Goal: Information Seeking & Learning: Find specific fact

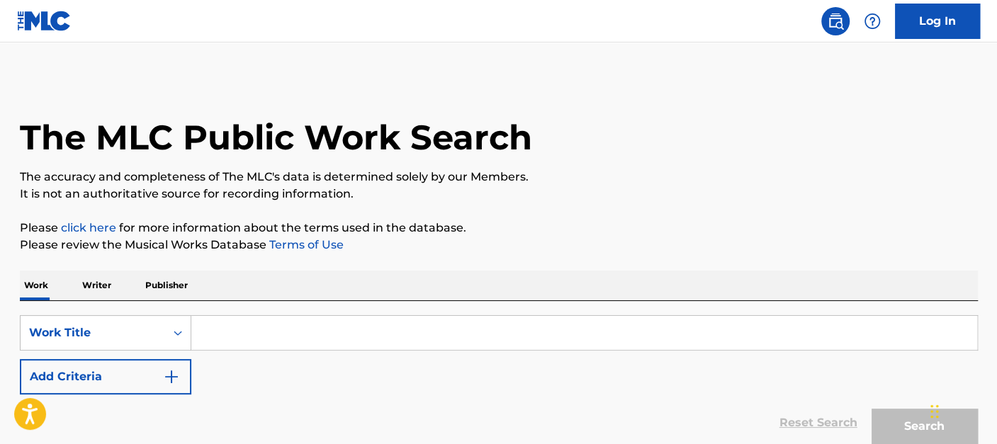
click at [311, 329] on input "Search Form" at bounding box center [584, 333] width 786 height 34
paste input "Make The World Go Round"
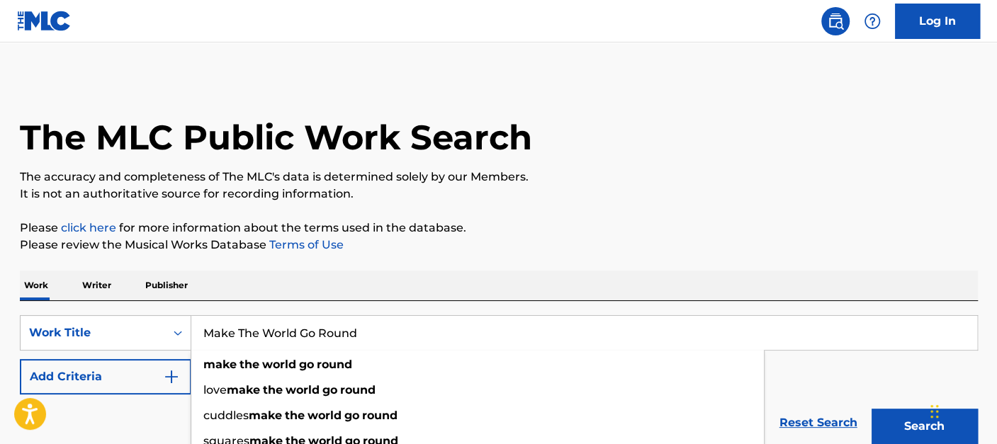
type input "Make The World Go Round"
click at [132, 376] on button "Add Criteria" at bounding box center [105, 376] width 171 height 35
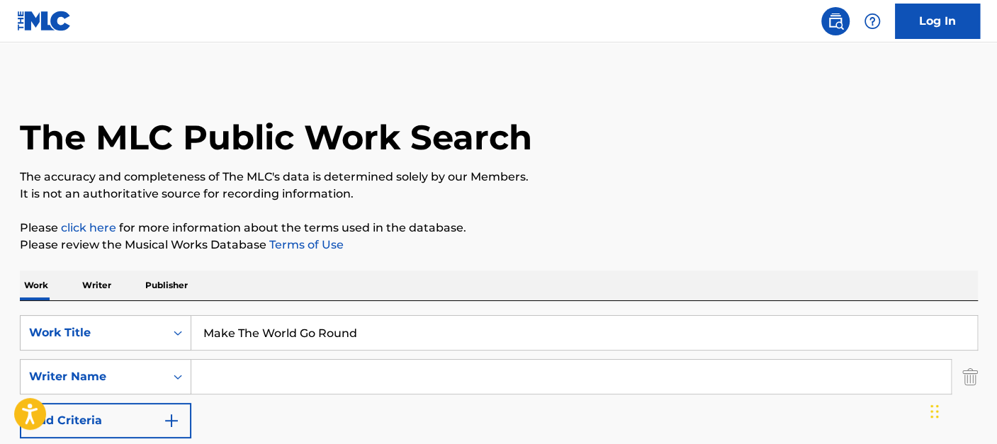
click at [314, 378] on input "Search Form" at bounding box center [570, 377] width 759 height 34
paste input "Podell"
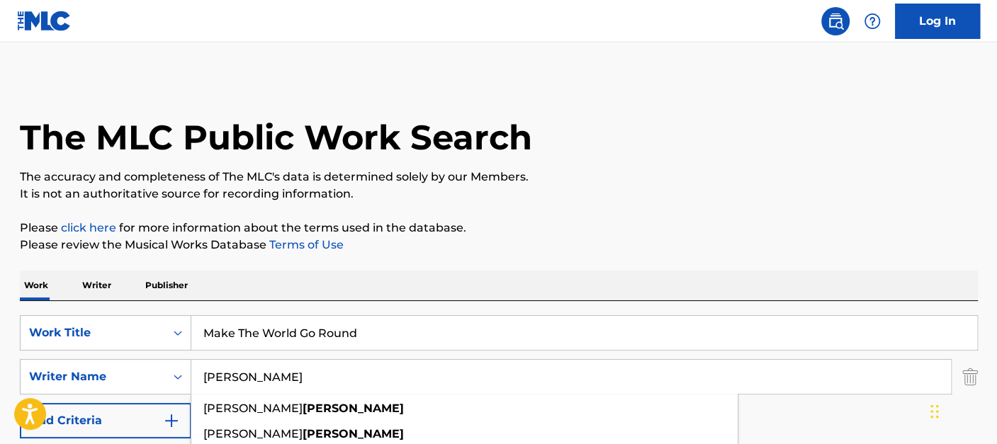
type input "Podell"
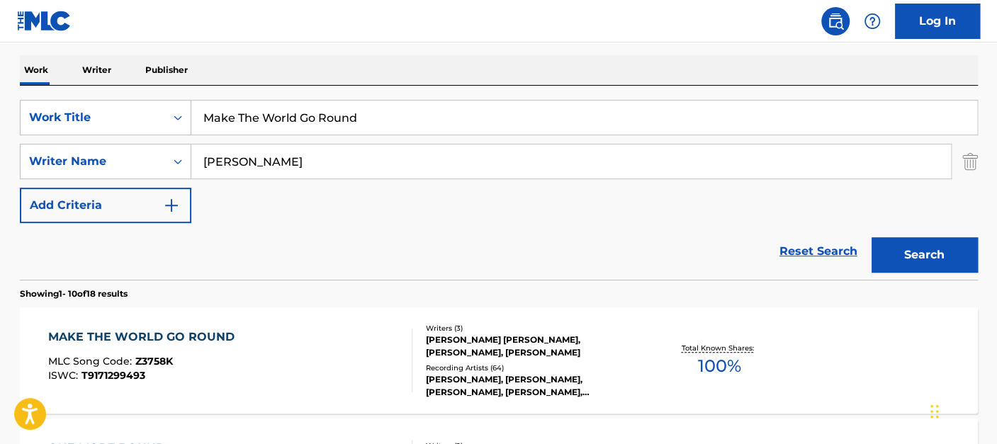
scroll to position [278, 0]
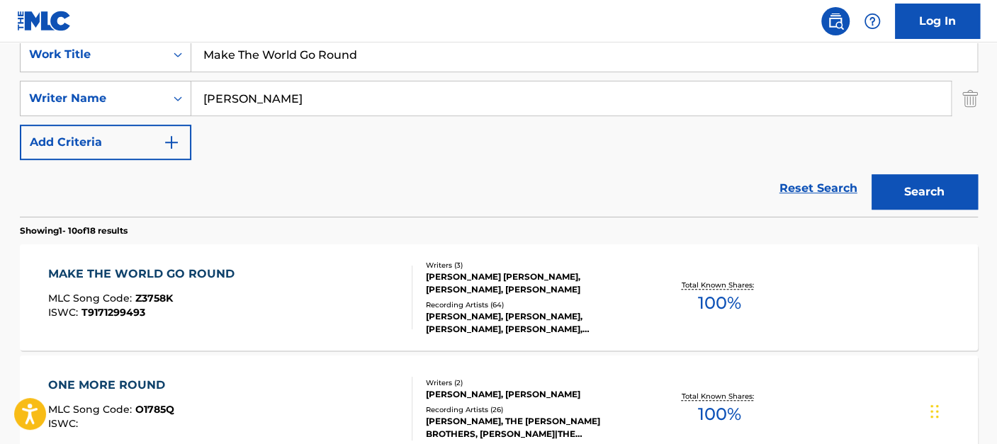
click at [310, 279] on div "MAKE THE WORLD GO ROUND MLC Song Code : Z3758K ISWC : T9171299493" at bounding box center [230, 298] width 364 height 64
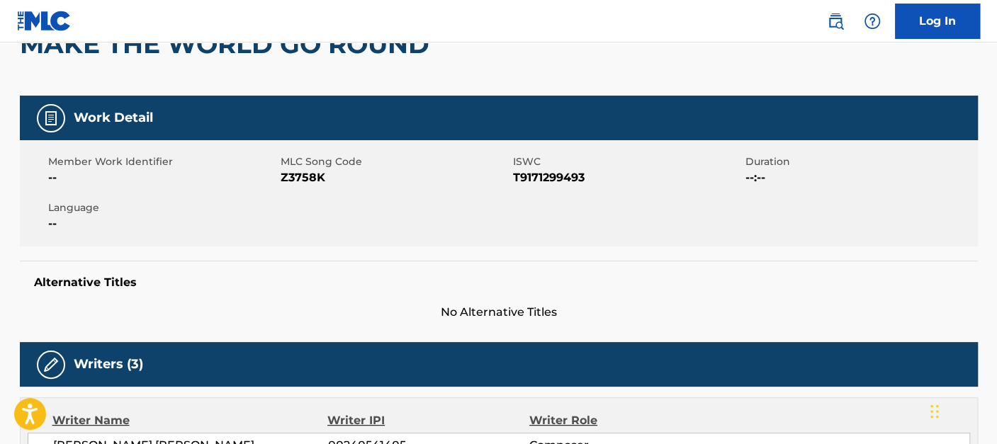
scroll to position [159, 0]
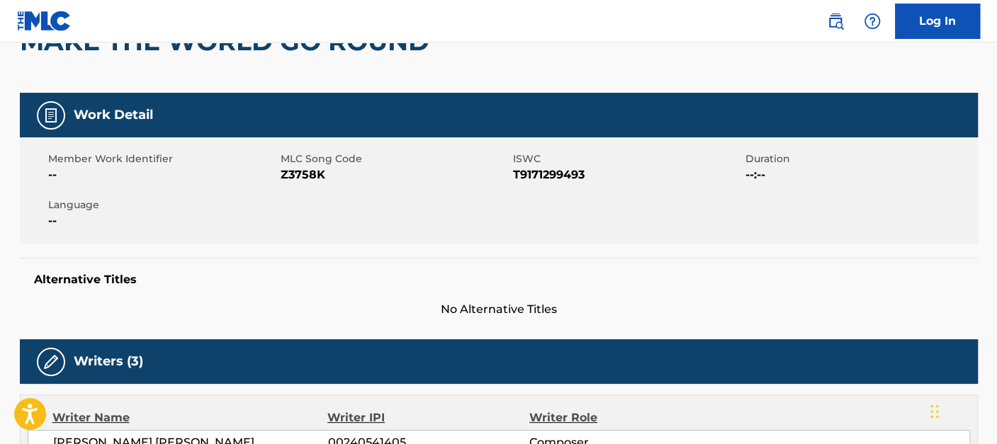
click at [316, 173] on span "Z3758K" at bounding box center [395, 174] width 229 height 17
copy span "Z3758K"
click at [321, 218] on div "Member Work Identifier -- MLC Song Code Z3758K ISWC T9171299493 Duration --:-- …" at bounding box center [499, 190] width 958 height 106
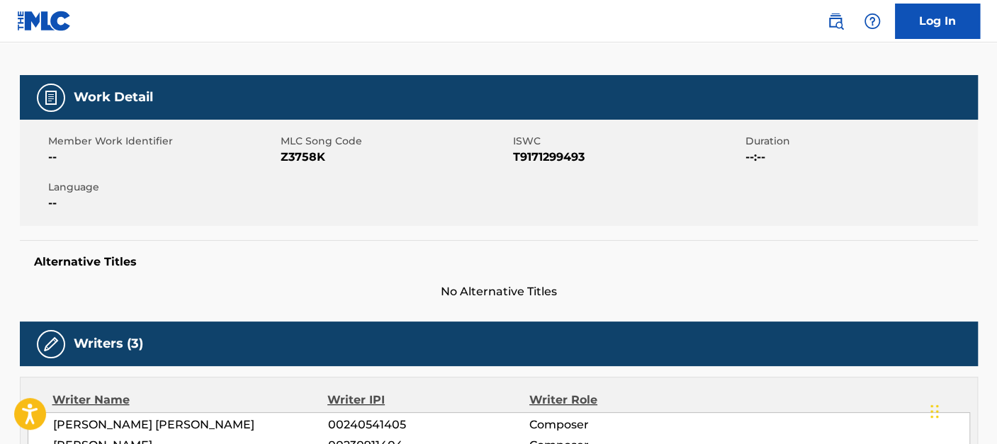
scroll to position [0, 0]
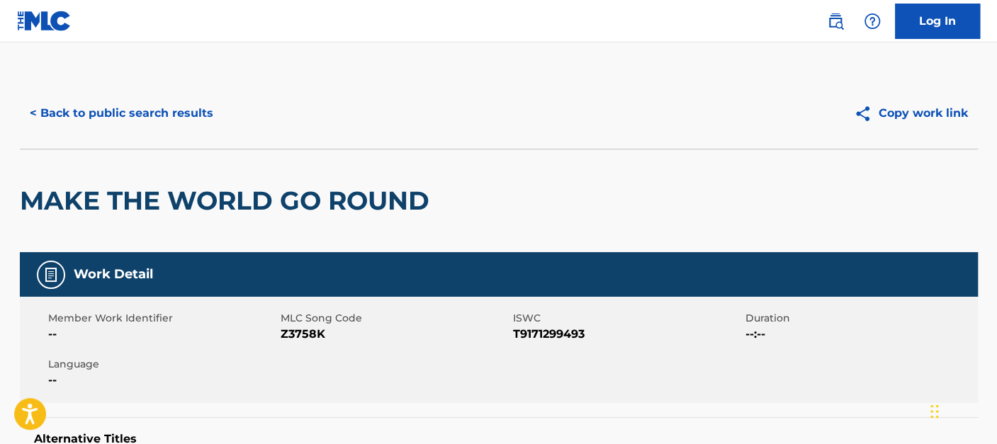
click at [171, 120] on button "< Back to public search results" at bounding box center [121, 113] width 203 height 35
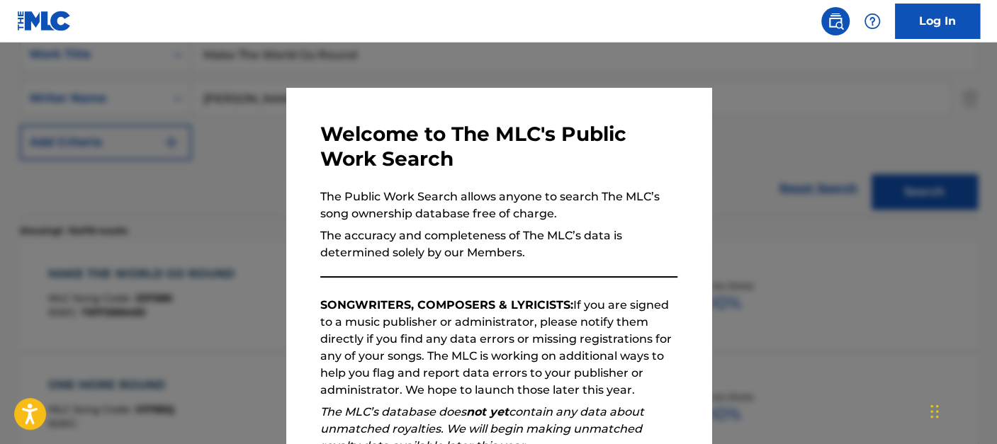
click at [143, 133] on div at bounding box center [498, 265] width 997 height 444
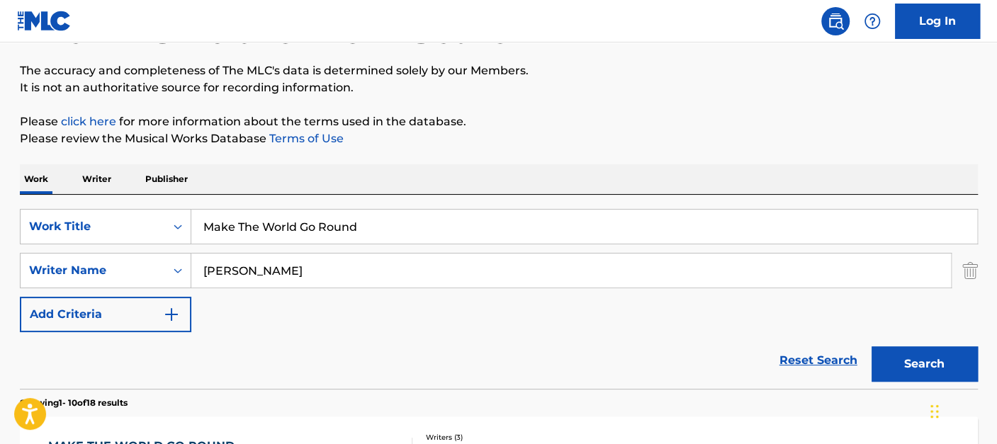
scroll to position [122, 0]
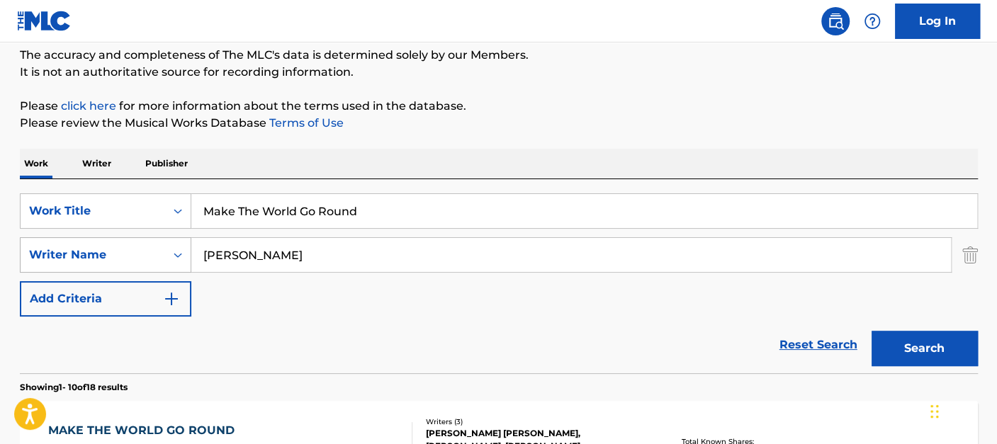
click at [117, 242] on div "Writer Name" at bounding box center [93, 255] width 145 height 27
click at [281, 298] on div "SearchWithCriteria26ece2bd-c474-4a65-832c-535328de7445 Work Title Make The Worl…" at bounding box center [499, 254] width 958 height 123
click at [830, 350] on link "Reset Search" at bounding box center [818, 344] width 92 height 31
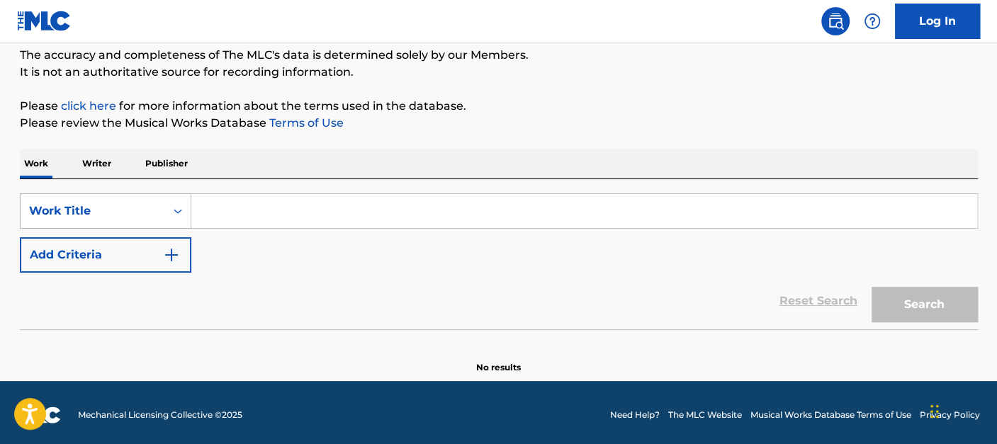
click at [74, 218] on div "Work Title" at bounding box center [93, 211] width 128 height 17
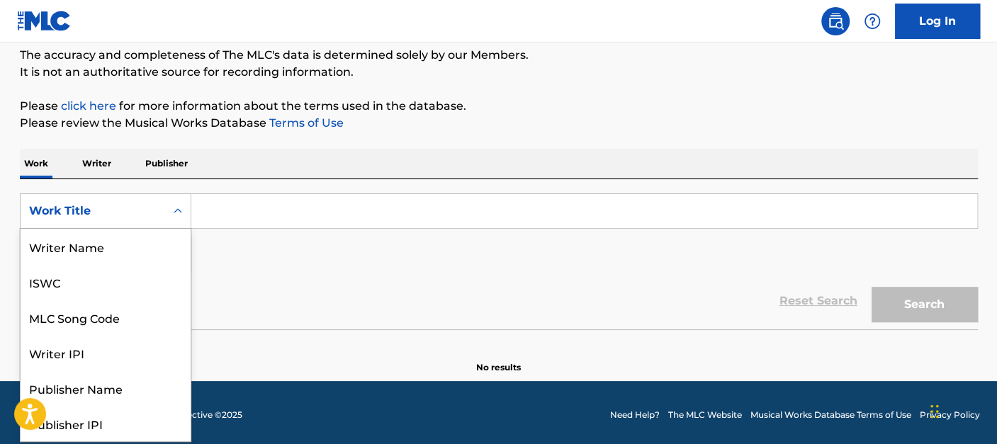
scroll to position [71, 0]
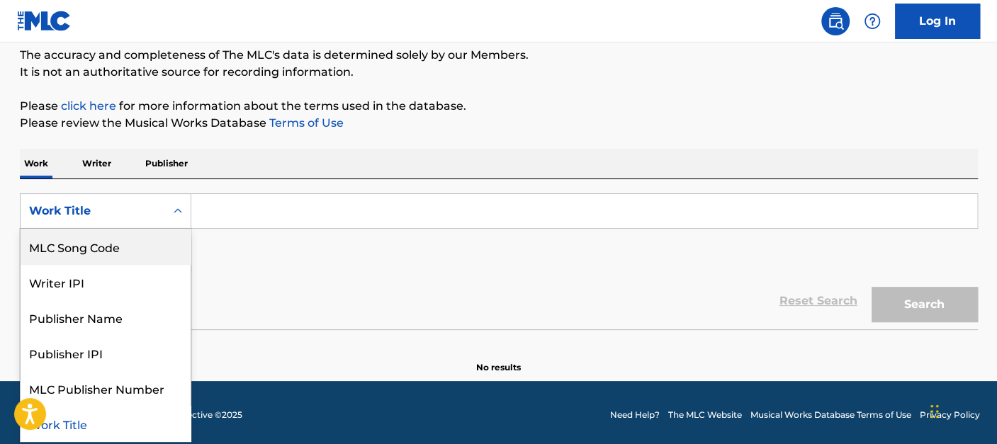
click at [96, 254] on div "MLC Song Code" at bounding box center [106, 246] width 170 height 35
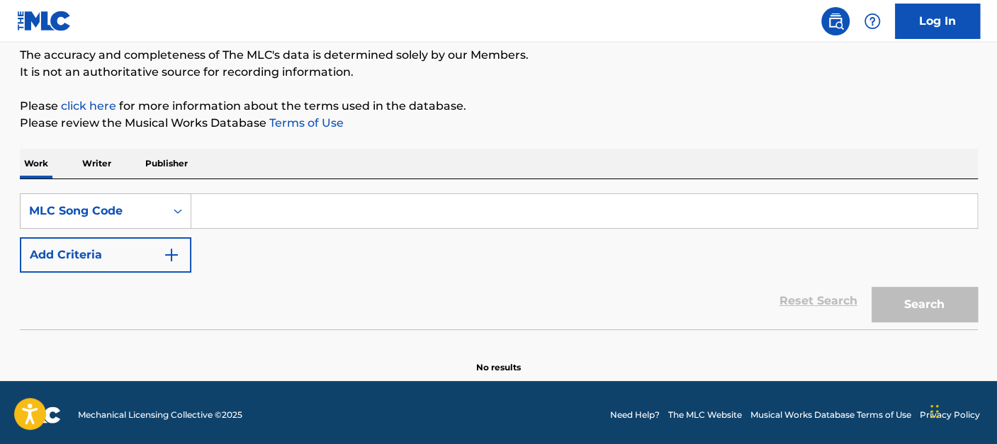
click at [261, 200] on input "Search Form" at bounding box center [584, 211] width 786 height 34
paste input "M09910"
type input "M09910"
click at [871, 287] on button "Search" at bounding box center [924, 304] width 106 height 35
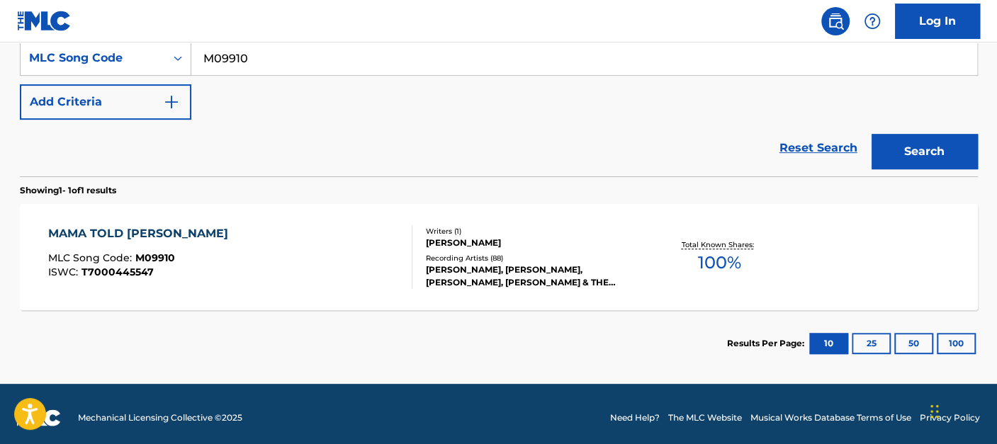
scroll to position [282, 0]
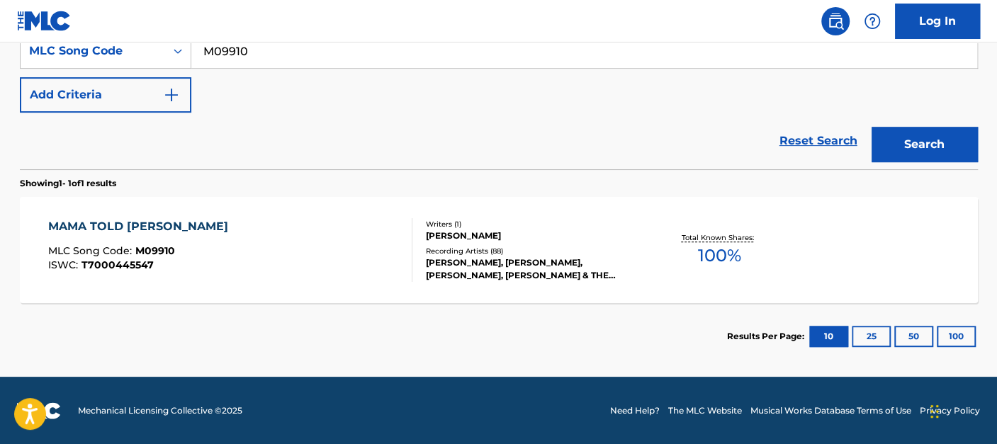
click at [247, 237] on div "MAMA TOLD PAPA MLC Song Code : M09910 ISWC : T7000445547" at bounding box center [230, 250] width 364 height 64
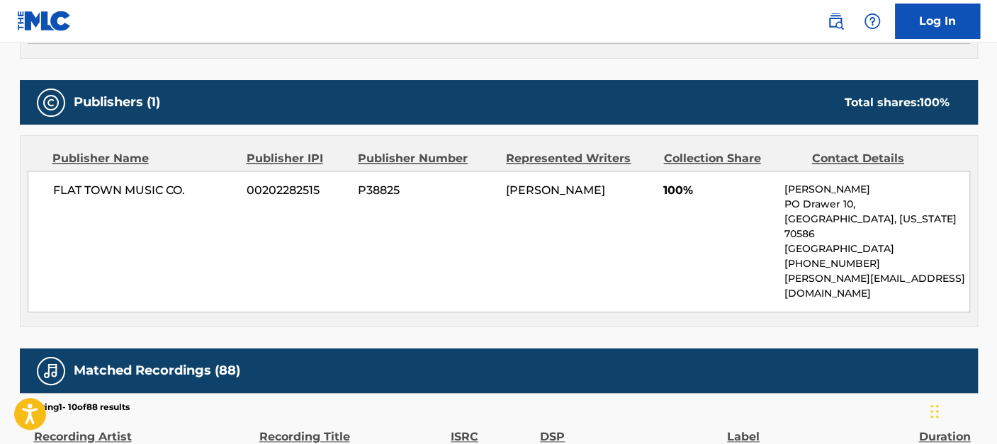
scroll to position [837, 0]
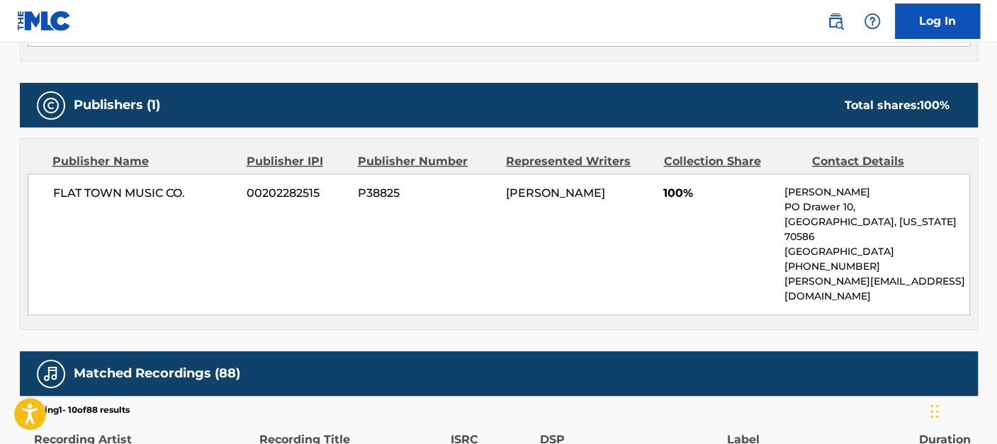
click at [364, 351] on div "Matched Recordings (88)" at bounding box center [499, 373] width 958 height 45
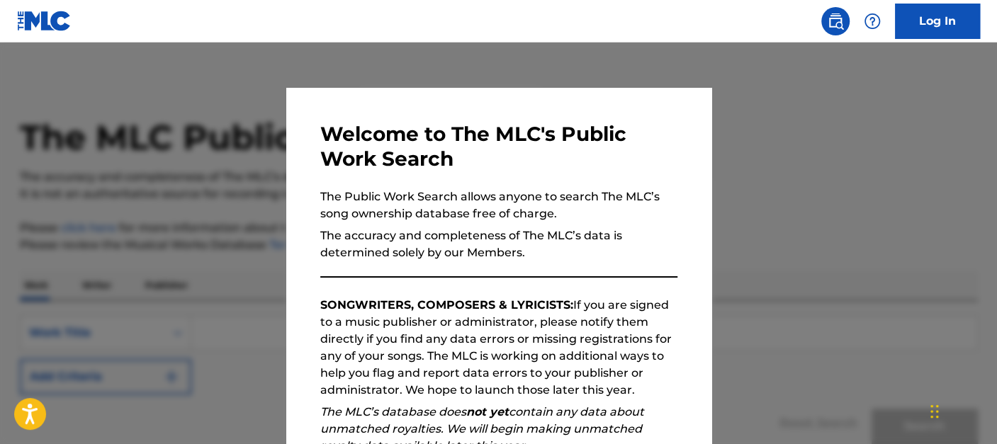
click at [213, 132] on div at bounding box center [498, 265] width 997 height 444
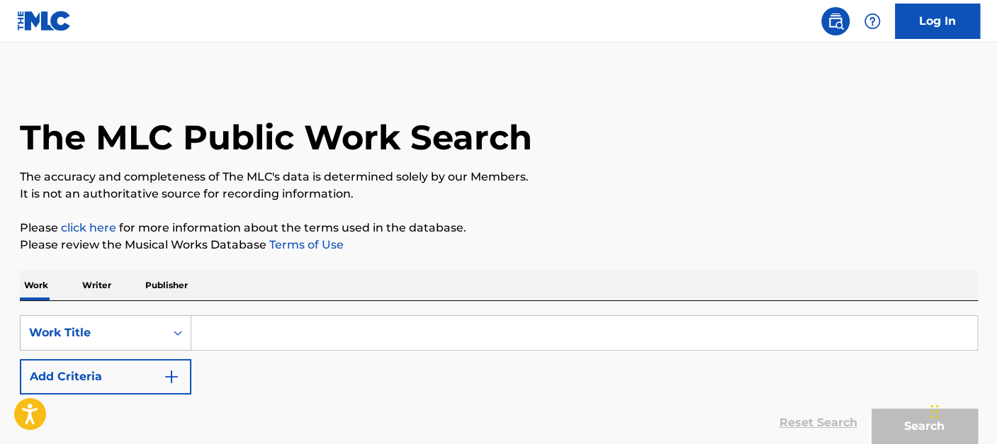
click at [247, 329] on input "Search Form" at bounding box center [584, 333] width 786 height 34
paste input "Moma Told Papa"
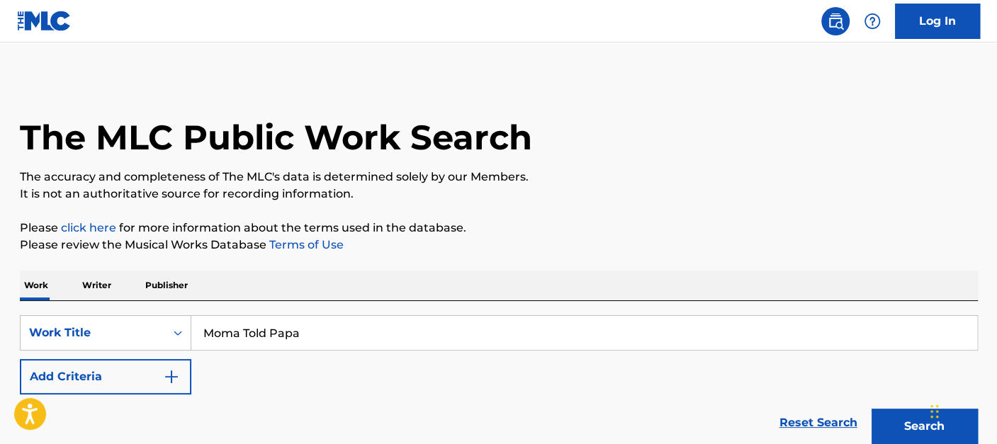
type input "Moma Told Papa"
click at [149, 382] on button "Add Criteria" at bounding box center [105, 376] width 171 height 35
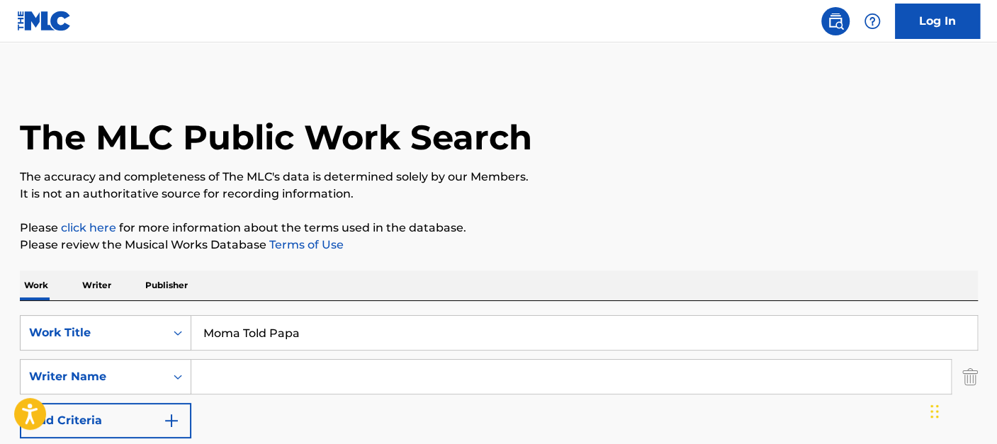
click at [244, 376] on input "Search Form" at bounding box center [570, 377] width 759 height 34
paste input "Chenier"
type input "Chenier"
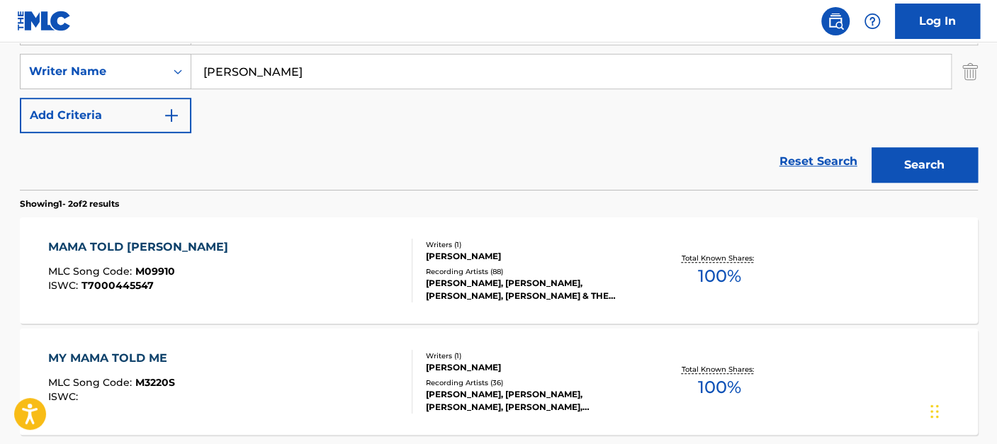
scroll to position [306, 0]
click at [264, 361] on div "MY MAMA TOLD ME MLC Song Code : M3220S ISWC :" at bounding box center [230, 381] width 364 height 64
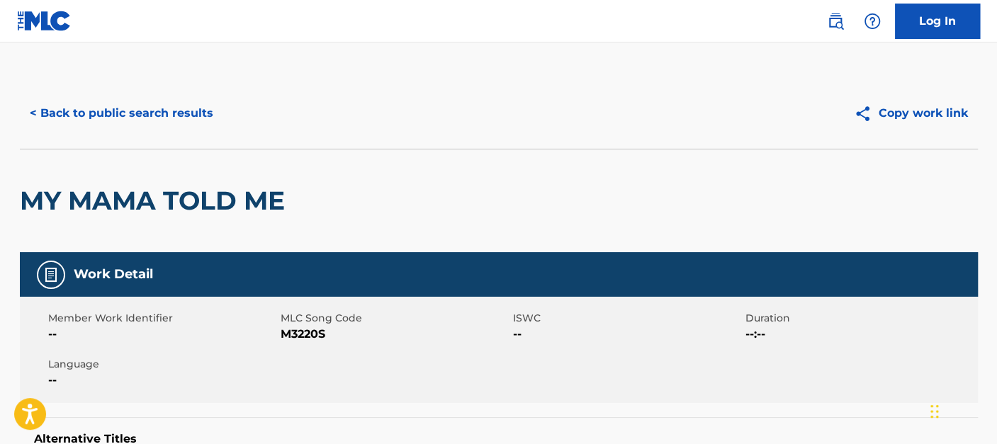
click at [151, 108] on button "< Back to public search results" at bounding box center [121, 113] width 203 height 35
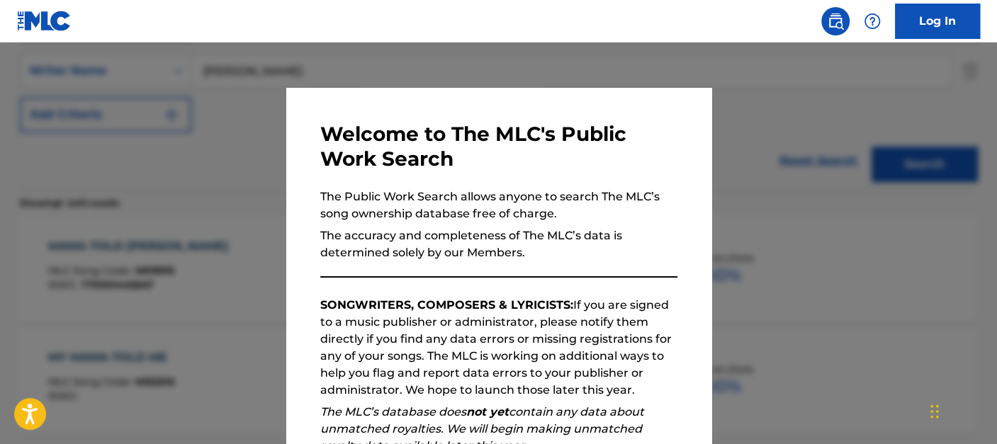
click at [198, 218] on div at bounding box center [498, 265] width 997 height 444
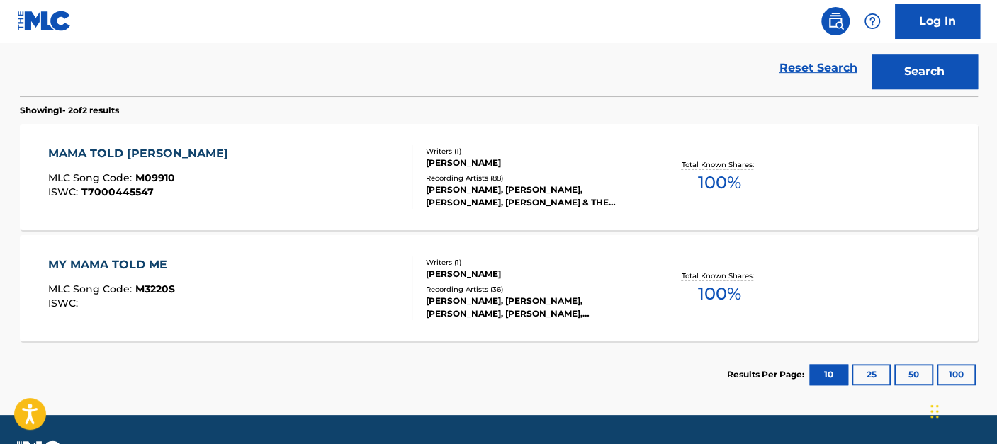
scroll to position [397, 0]
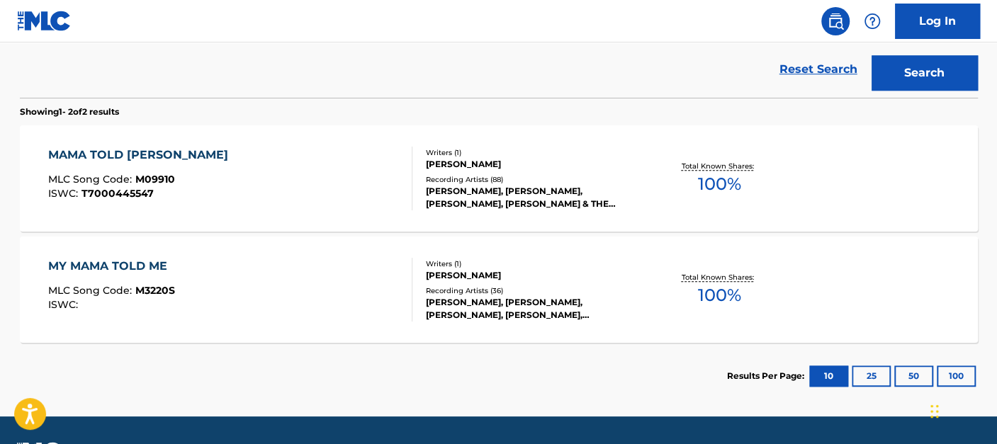
click at [277, 199] on div "MAMA TOLD PAPA MLC Song Code : M09910 ISWC : T7000445547" at bounding box center [230, 179] width 364 height 64
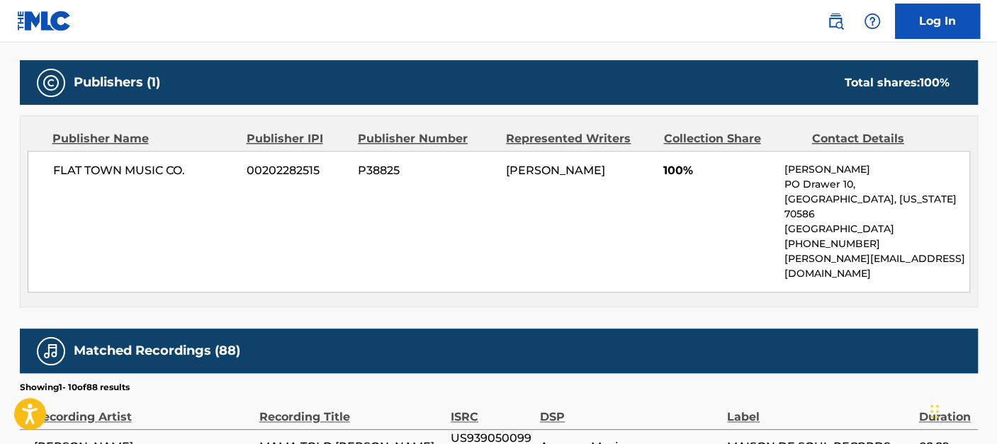
scroll to position [861, 0]
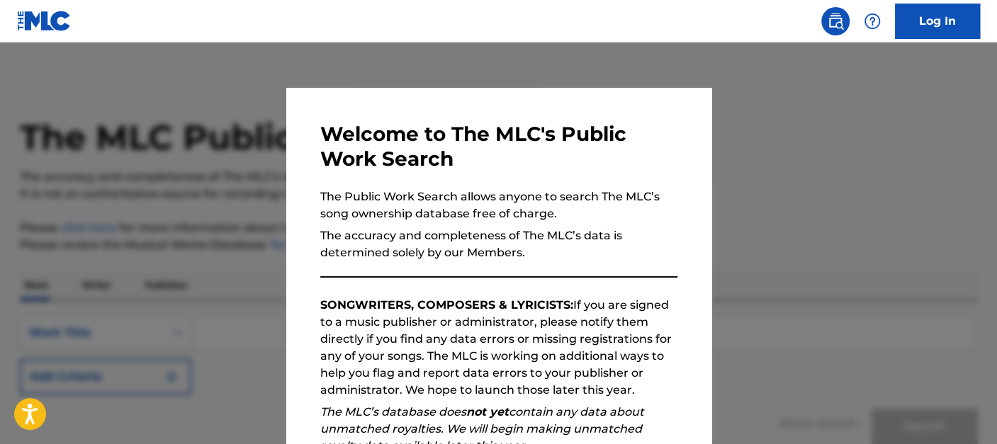
click at [758, 164] on div at bounding box center [498, 265] width 997 height 444
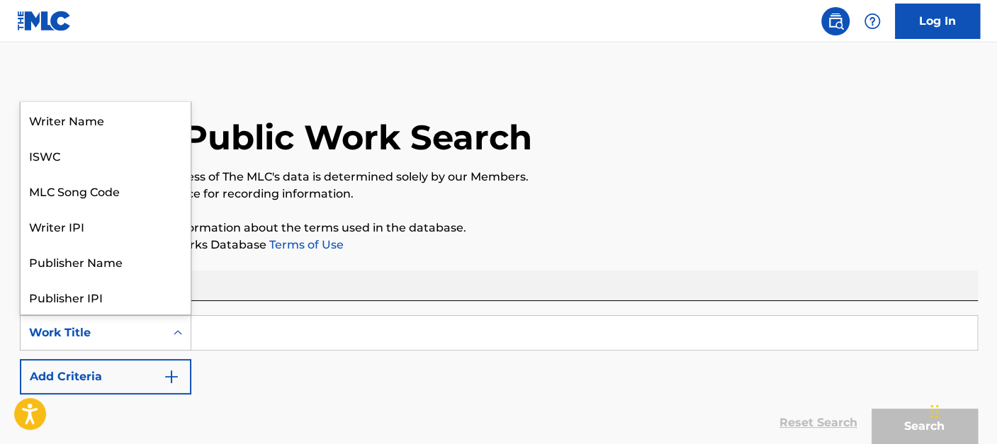
click at [165, 325] on div "Search Form" at bounding box center [178, 333] width 26 height 26
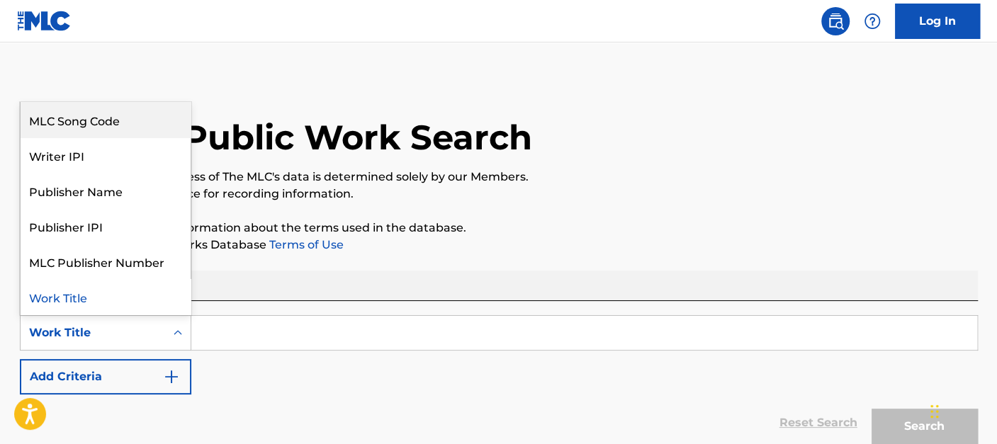
click at [115, 125] on div "MLC Song Code" at bounding box center [106, 119] width 170 height 35
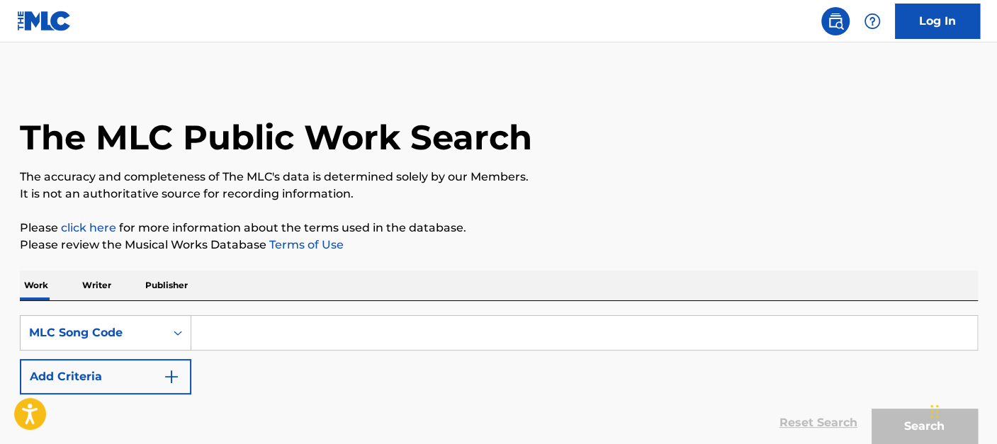
click at [242, 326] on input "Search Form" at bounding box center [584, 333] width 786 height 34
paste input "C28719"
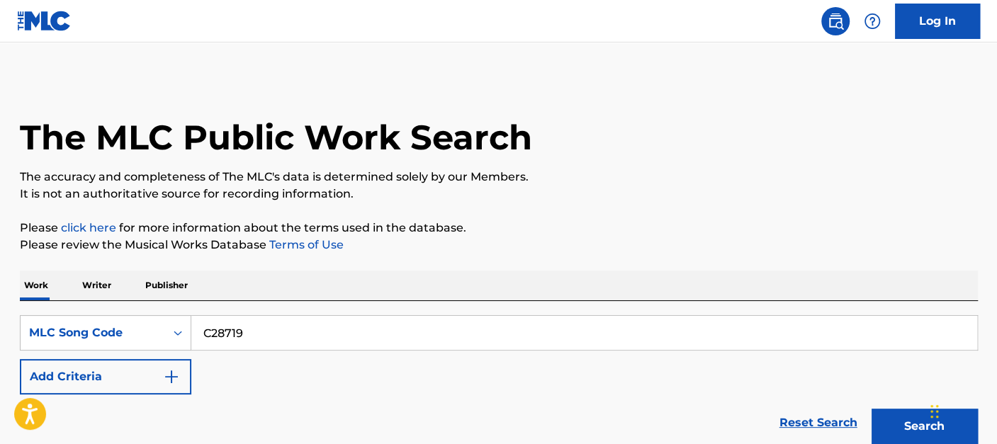
type input "C28719"
click at [871, 409] on button "Search" at bounding box center [924, 426] width 106 height 35
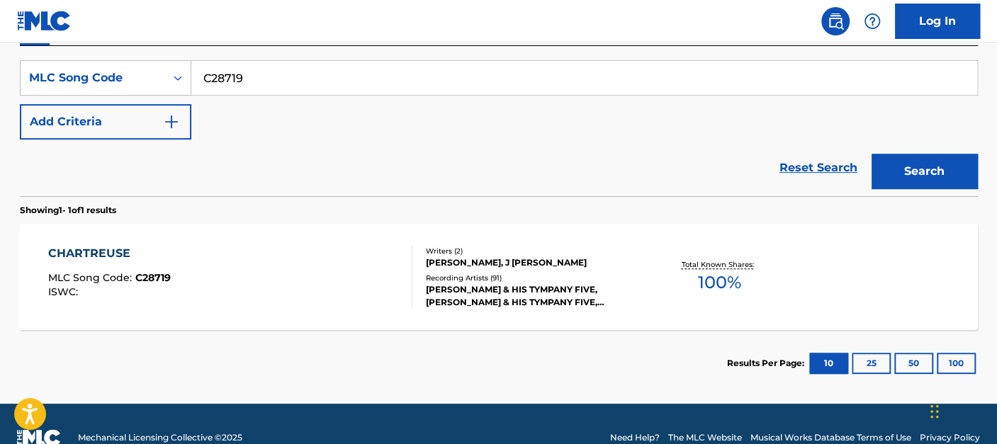
scroll to position [256, 0]
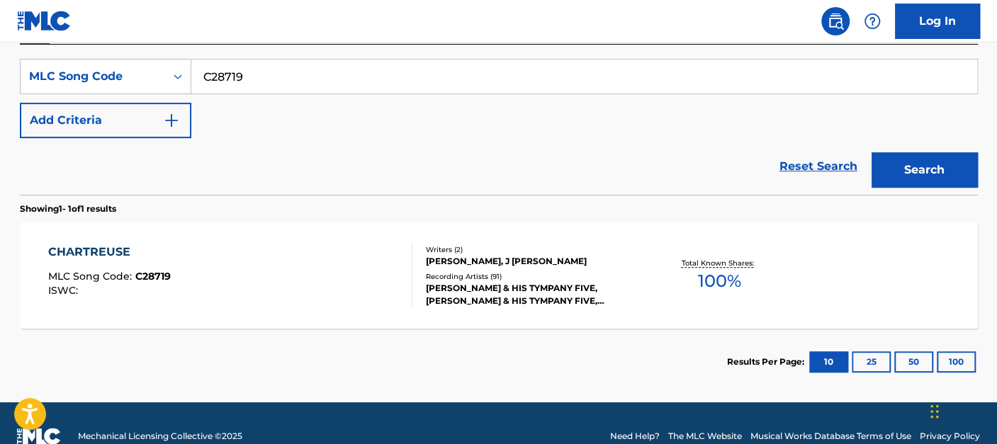
click at [223, 288] on div "CHARTREUSE MLC Song Code : C28719 ISWC :" at bounding box center [230, 276] width 364 height 64
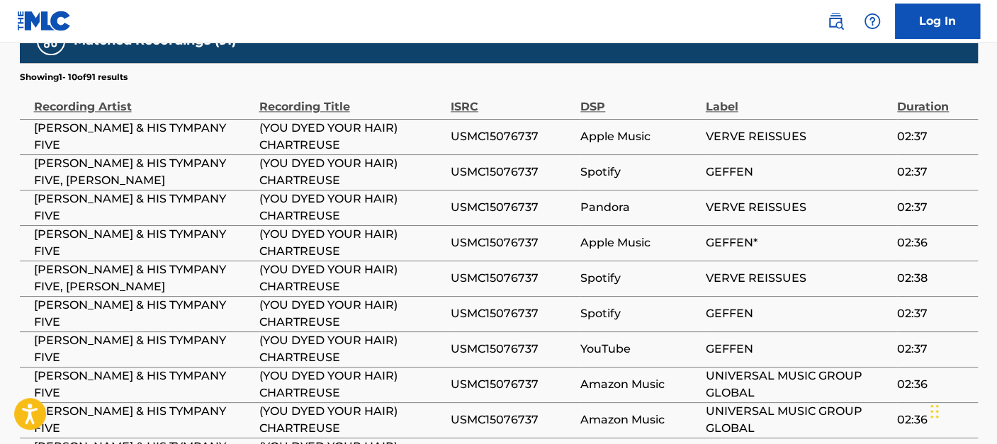
scroll to position [1153, 0]
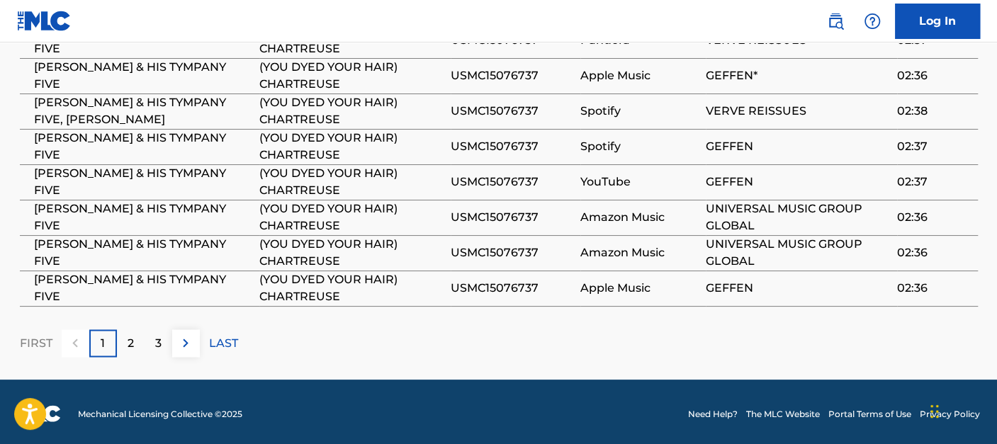
click at [131, 329] on div "2" at bounding box center [131, 343] width 28 height 28
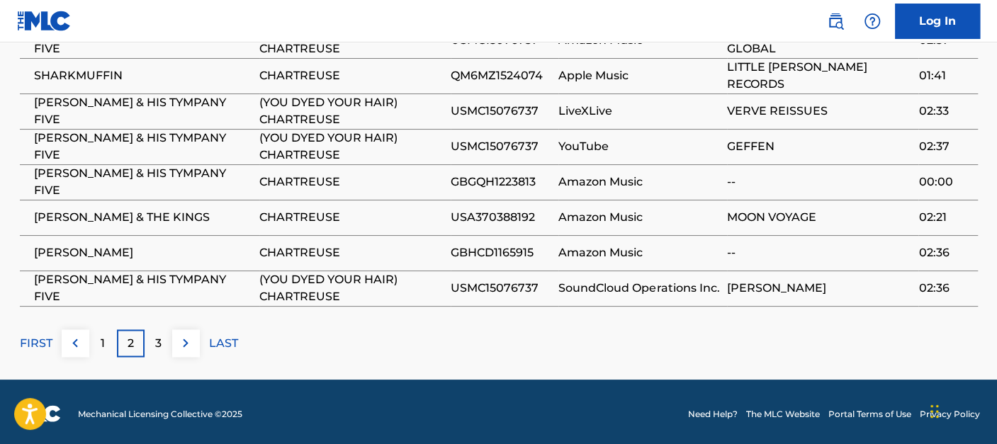
click at [162, 341] on div "3" at bounding box center [159, 343] width 28 height 28
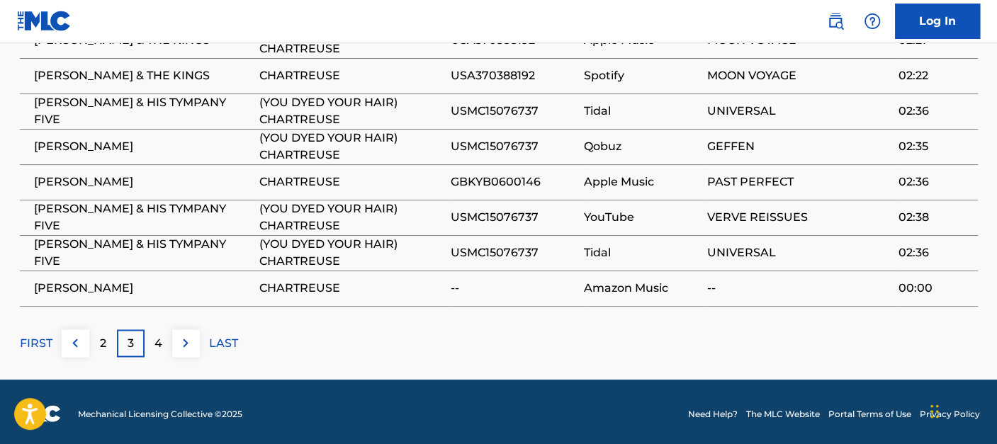
click at [159, 329] on div "4" at bounding box center [159, 343] width 28 height 28
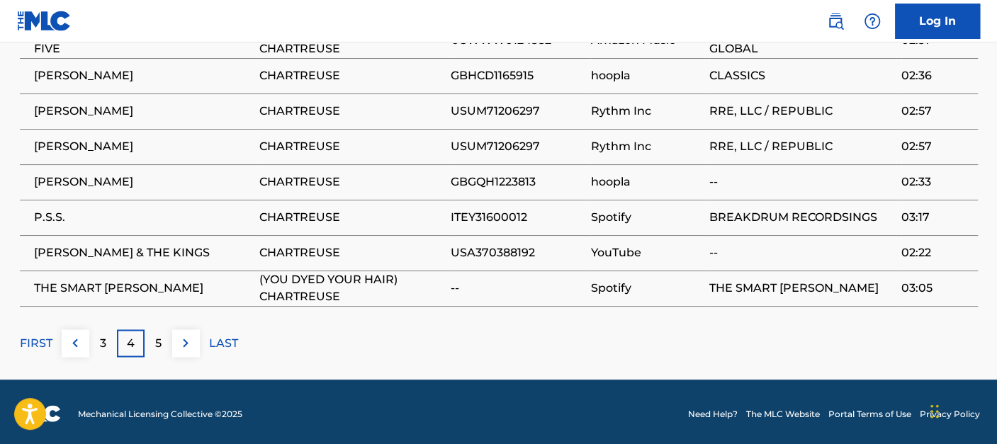
click at [74, 338] on img at bounding box center [75, 342] width 17 height 17
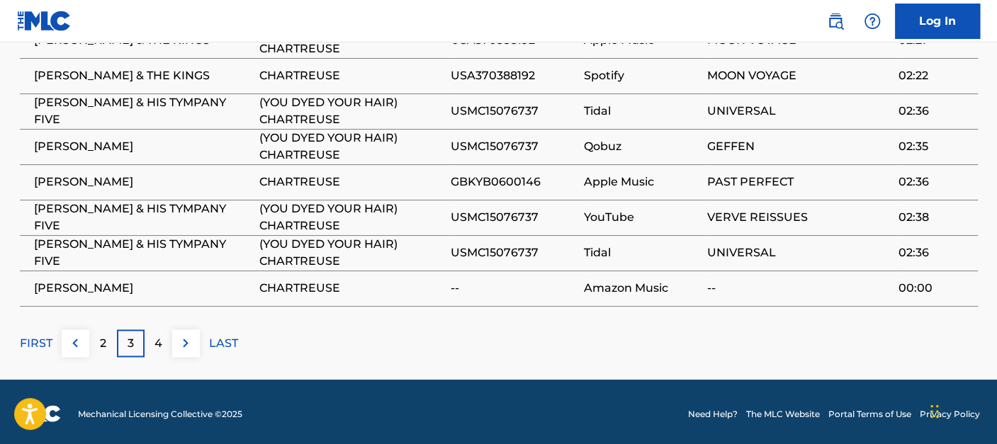
click at [77, 340] on img at bounding box center [75, 342] width 17 height 17
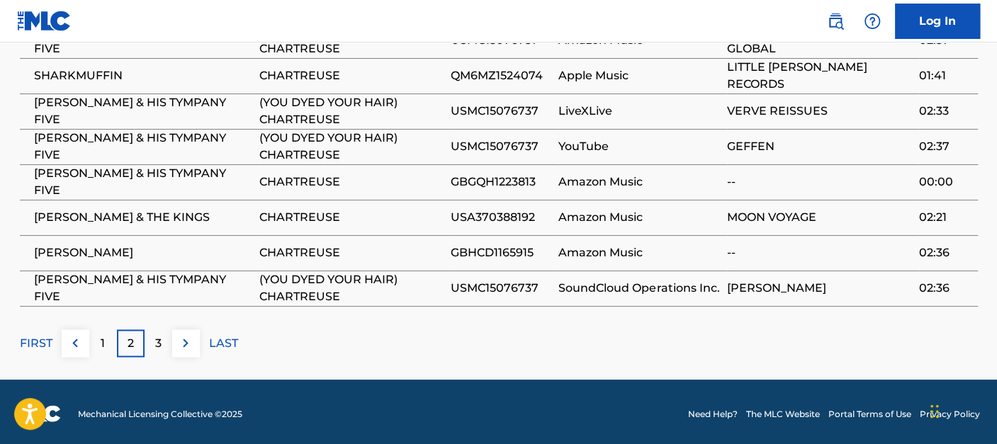
click at [101, 341] on p "1" at bounding box center [103, 342] width 4 height 17
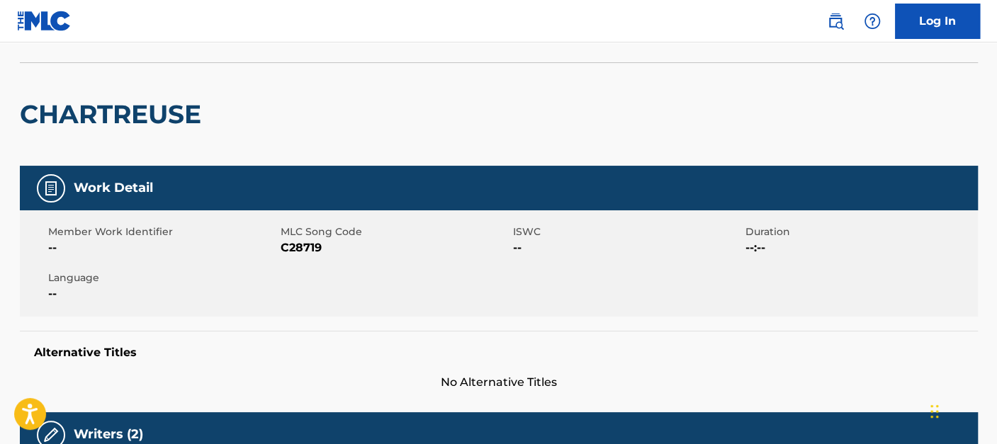
scroll to position [57, 0]
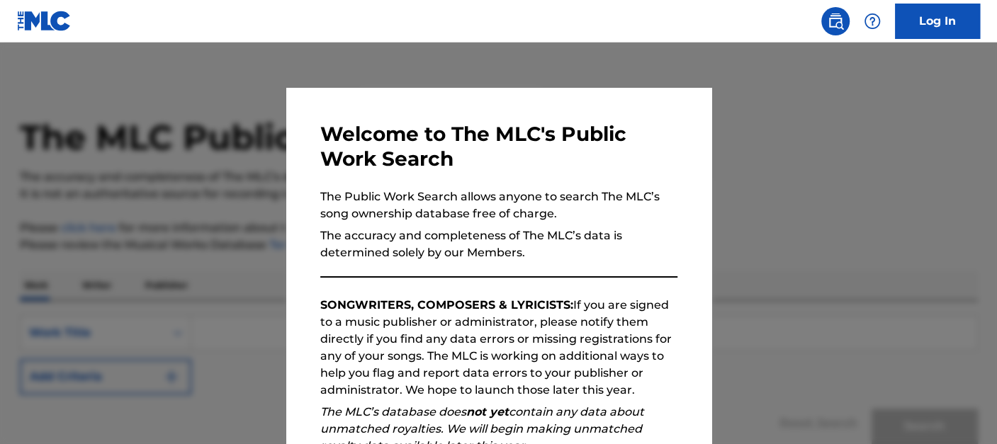
click at [241, 193] on div at bounding box center [498, 265] width 997 height 444
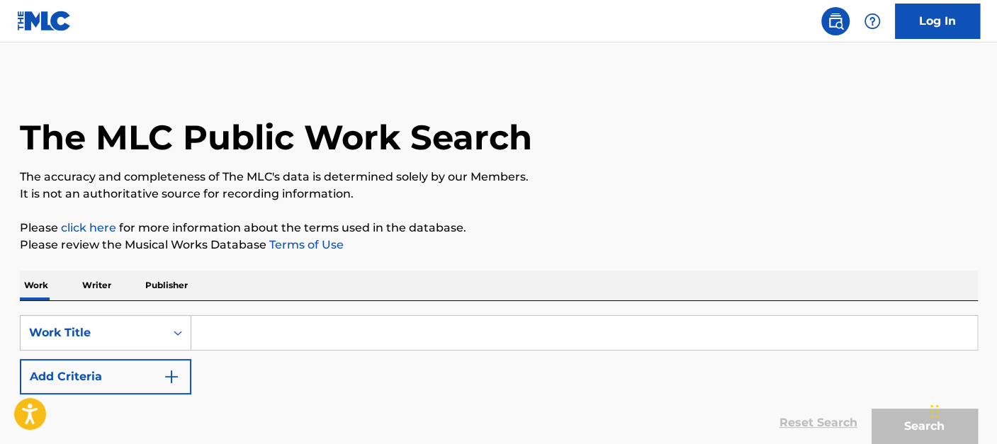
click at [238, 329] on input "Search Form" at bounding box center [584, 333] width 786 height 34
paste input "GIVE IT ALL YOU GOT"
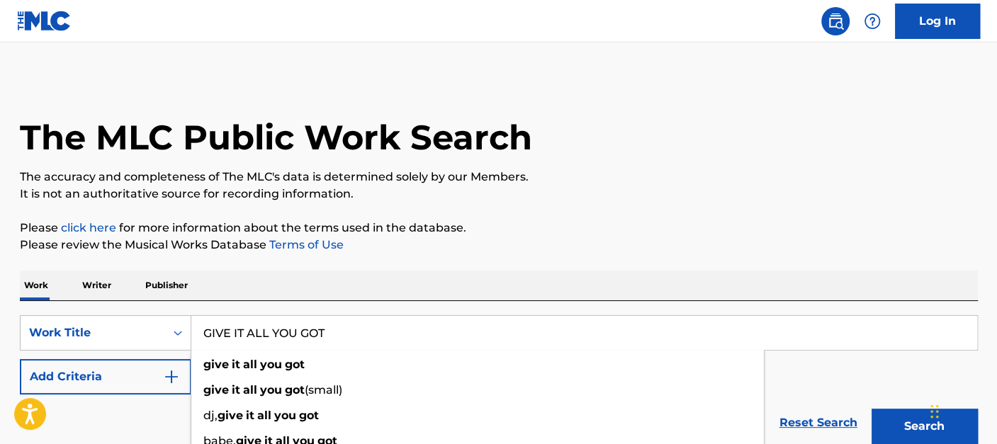
type input "GIVE IT ALL YOU GOT"
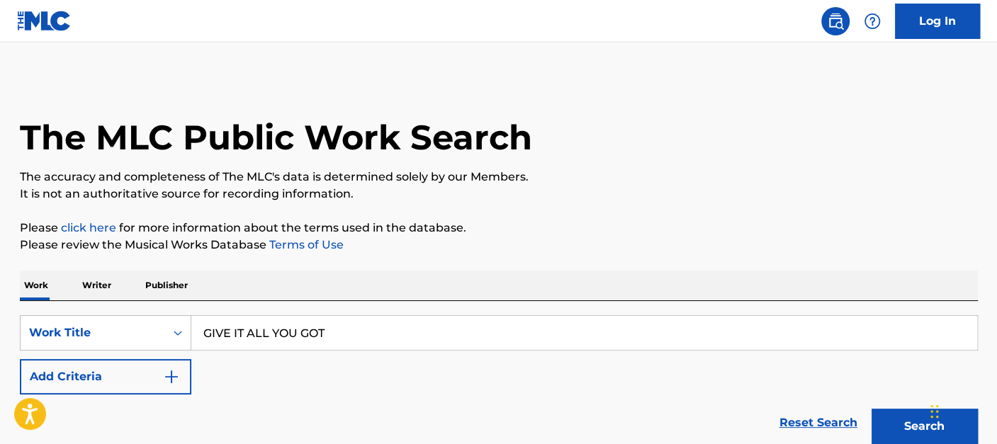
click at [139, 381] on button "Add Criteria" at bounding box center [105, 376] width 171 height 35
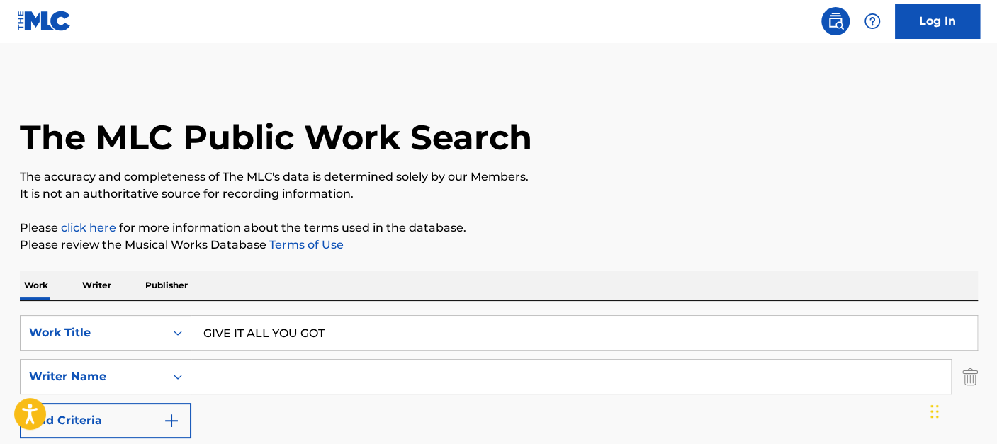
click at [301, 376] on input "Search Form" at bounding box center [570, 377] width 759 height 34
paste input "[PERSON_NAME]"
type input "[PERSON_NAME]"
